Goal: Task Accomplishment & Management: Manage account settings

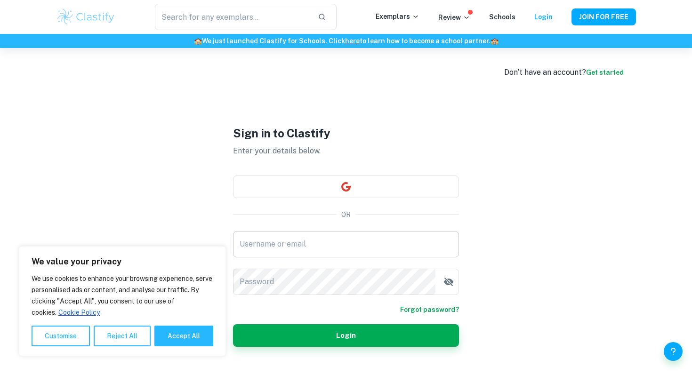
click at [337, 248] on input "Username or email" at bounding box center [346, 244] width 226 height 26
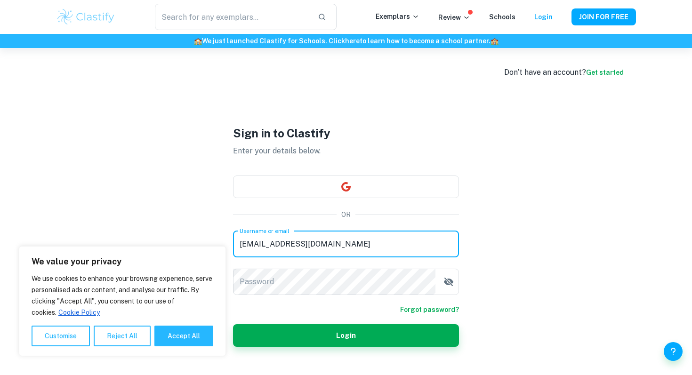
type input "[EMAIL_ADDRESS][DOMAIN_NAME]"
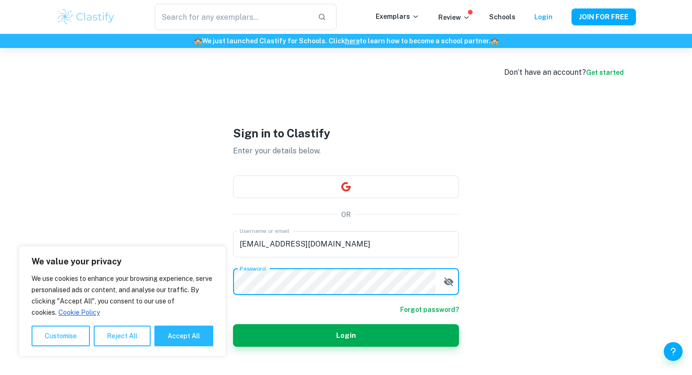
click at [233, 324] on button "Login" at bounding box center [346, 335] width 226 height 23
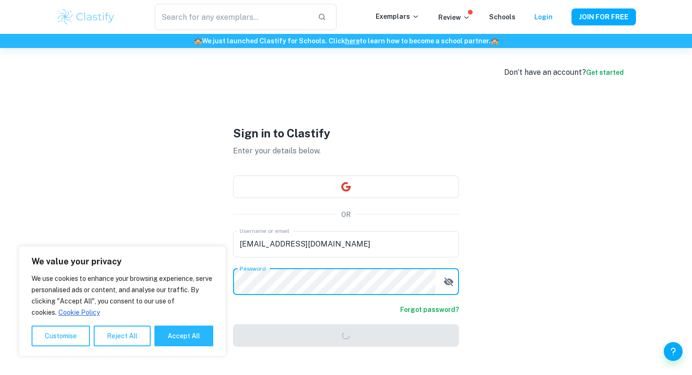
scroll to position [48, 0]
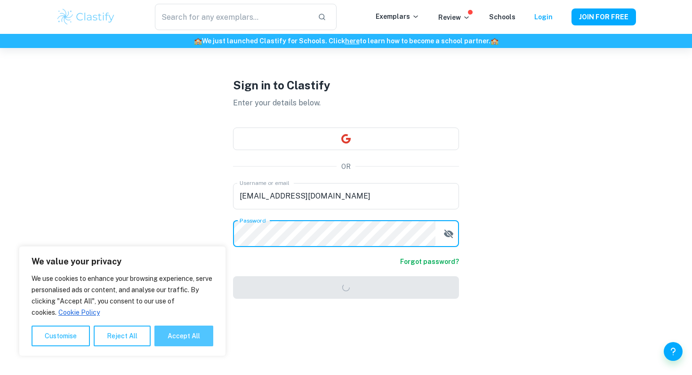
click at [195, 338] on button "Accept All" at bounding box center [183, 336] width 59 height 21
checkbox input "true"
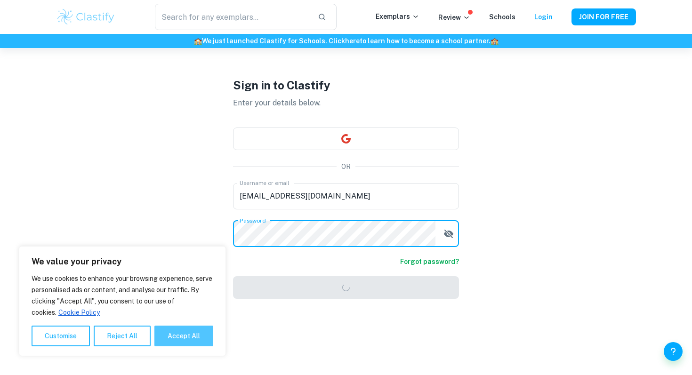
checkbox input "true"
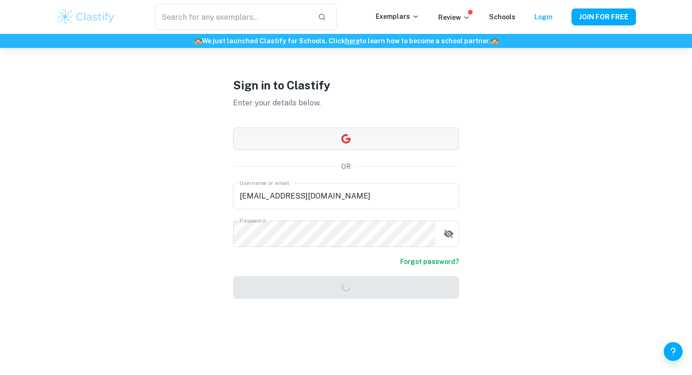
click at [400, 133] on button "button" at bounding box center [346, 139] width 226 height 23
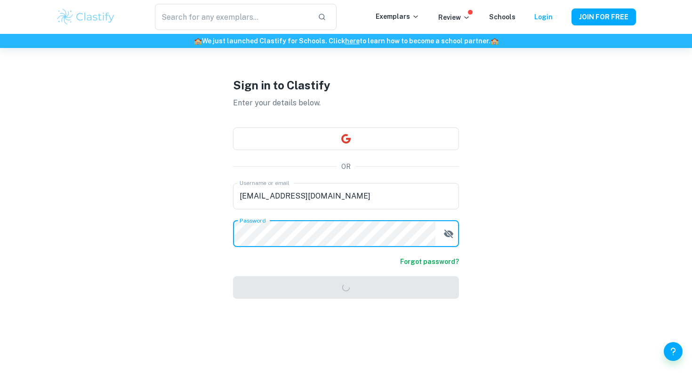
click at [358, 281] on form "Username or email [PERSON_NAME][EMAIL_ADDRESS][DOMAIN_NAME] Username or email P…" at bounding box center [346, 241] width 226 height 116
click at [394, 261] on div "Forgot password?" at bounding box center [346, 261] width 226 height 10
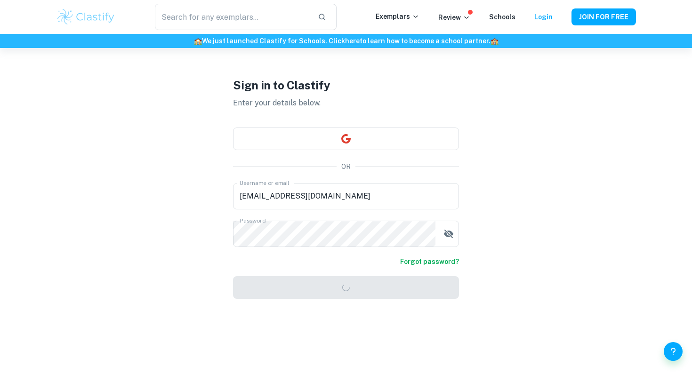
click at [394, 261] on div "Forgot password?" at bounding box center [346, 261] width 226 height 10
click at [390, 284] on form "Username or email [PERSON_NAME][EMAIL_ADDRESS][DOMAIN_NAME] Username or email P…" at bounding box center [346, 241] width 226 height 116
